Goal: Information Seeking & Learning: Learn about a topic

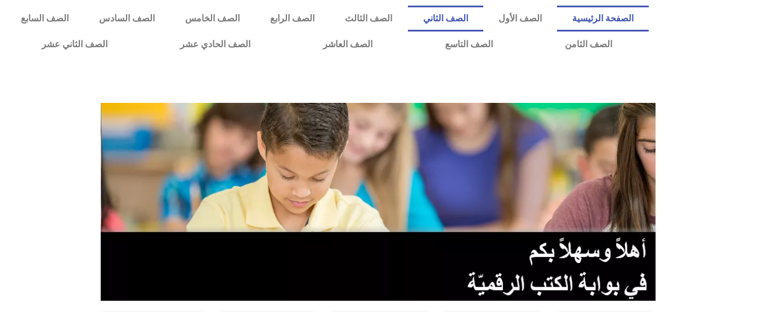
click at [482, 15] on link "الصف الثاني" at bounding box center [445, 19] width 75 height 26
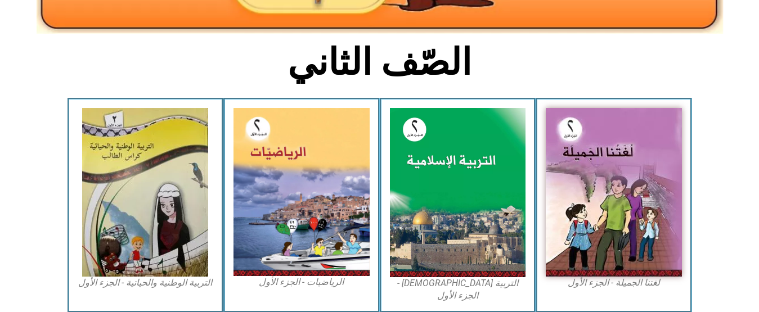
scroll to position [254, 0]
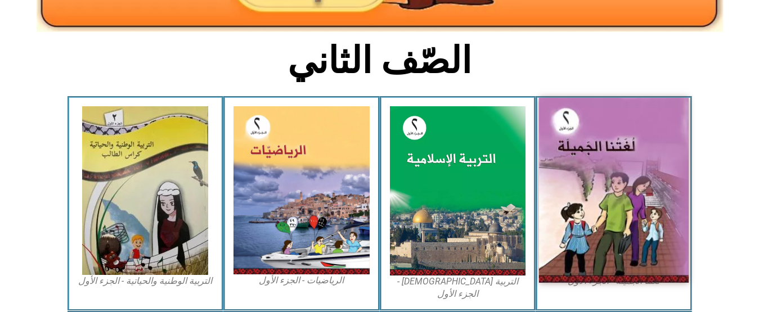
click at [625, 144] on img at bounding box center [614, 190] width 150 height 185
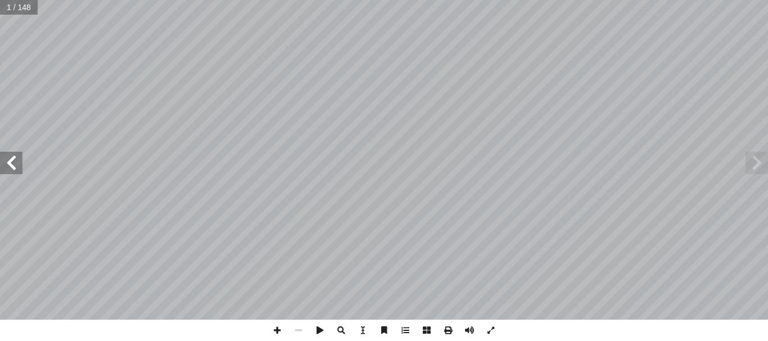
click at [10, 155] on span at bounding box center [11, 163] width 22 height 22
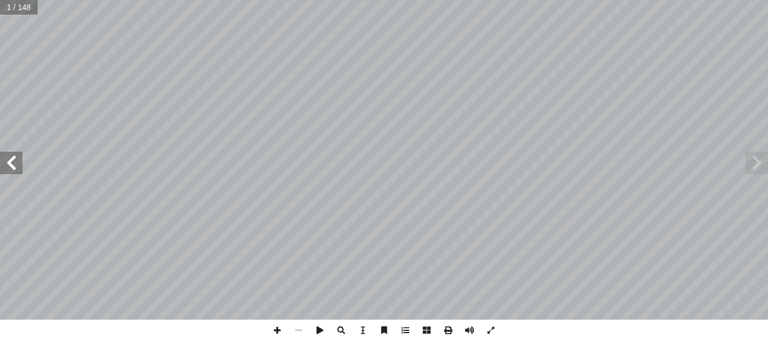
click at [10, 155] on span at bounding box center [11, 163] width 22 height 22
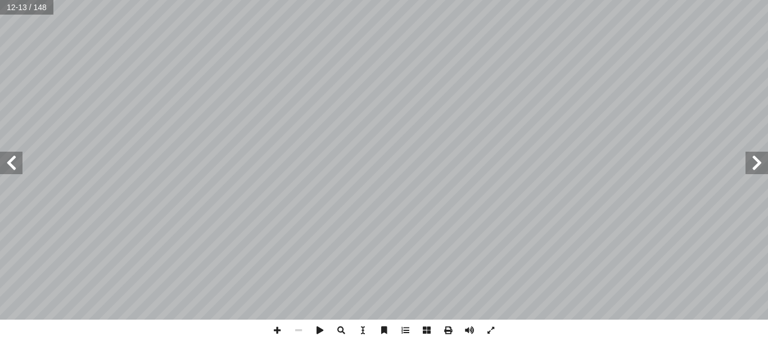
click at [21, 9] on input "text" at bounding box center [26, 7] width 53 height 15
type input "**"
click at [13, 161] on span at bounding box center [11, 163] width 22 height 22
click at [15, 166] on span at bounding box center [11, 163] width 22 height 22
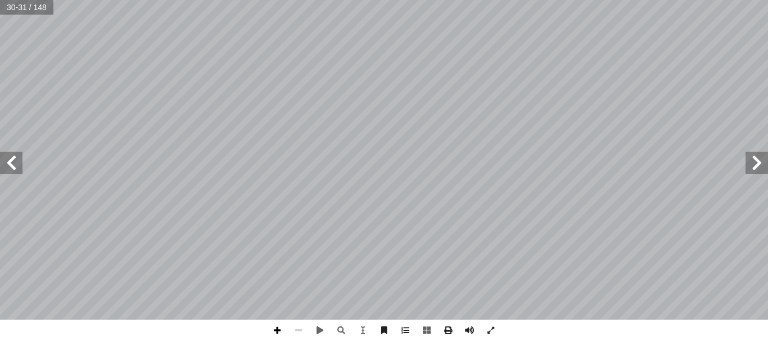
click at [279, 312] on span at bounding box center [277, 330] width 21 height 21
click at [301, 312] on span at bounding box center [298, 330] width 21 height 21
click at [12, 168] on span at bounding box center [11, 163] width 22 height 22
click at [279, 312] on span at bounding box center [277, 330] width 21 height 21
